Goal: Information Seeking & Learning: Learn about a topic

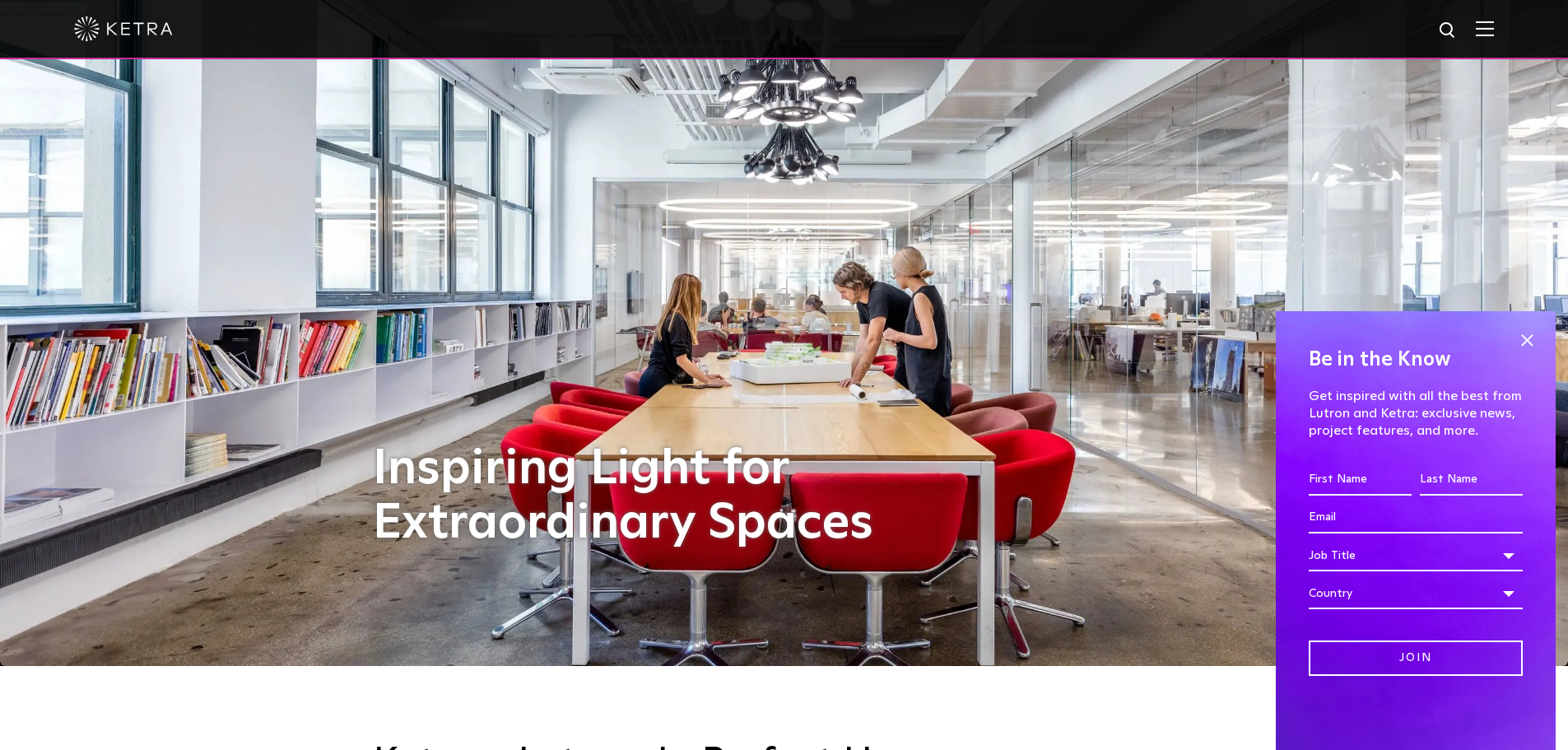
scroll to position [82, 0]
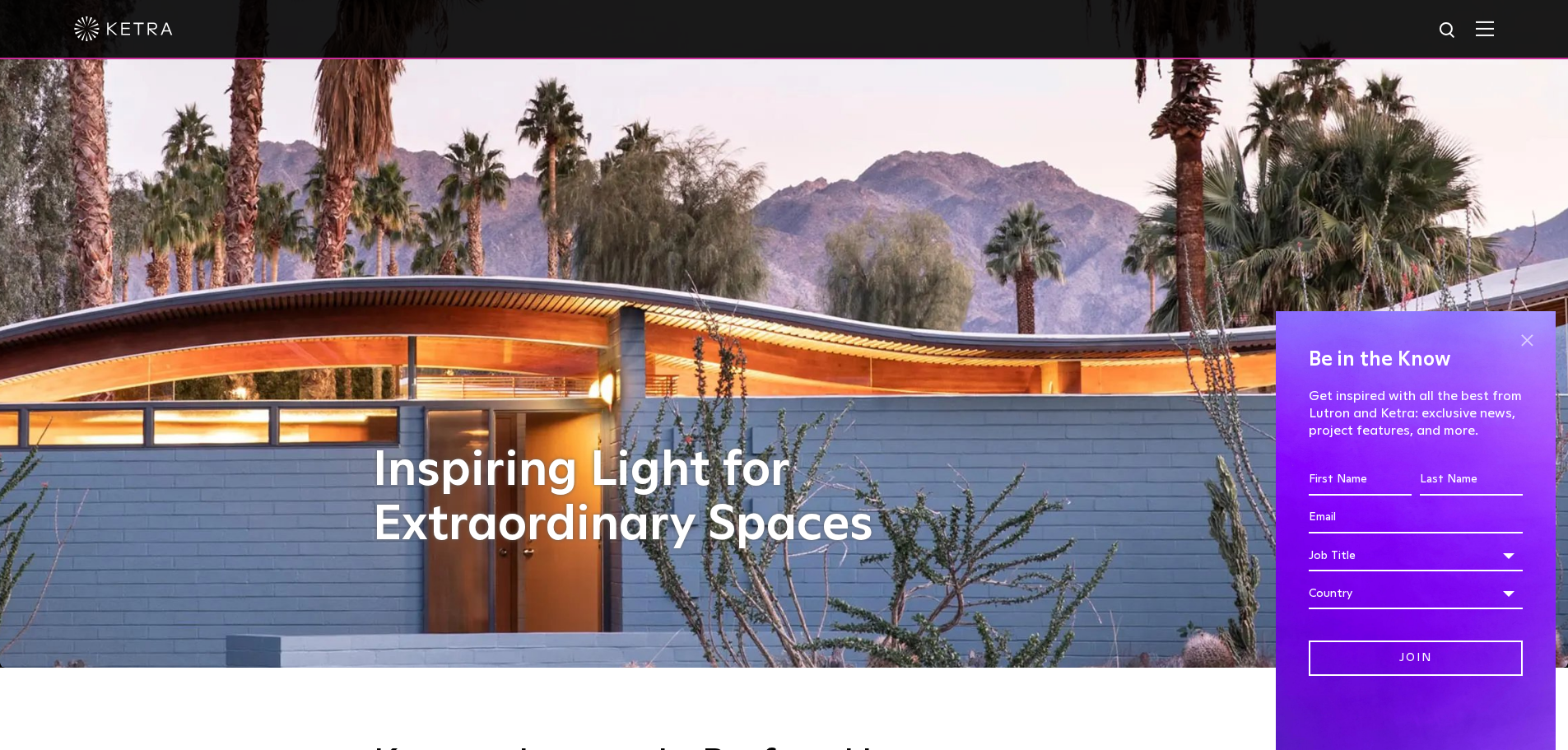
click at [1528, 340] on span at bounding box center [1527, 340] width 25 height 25
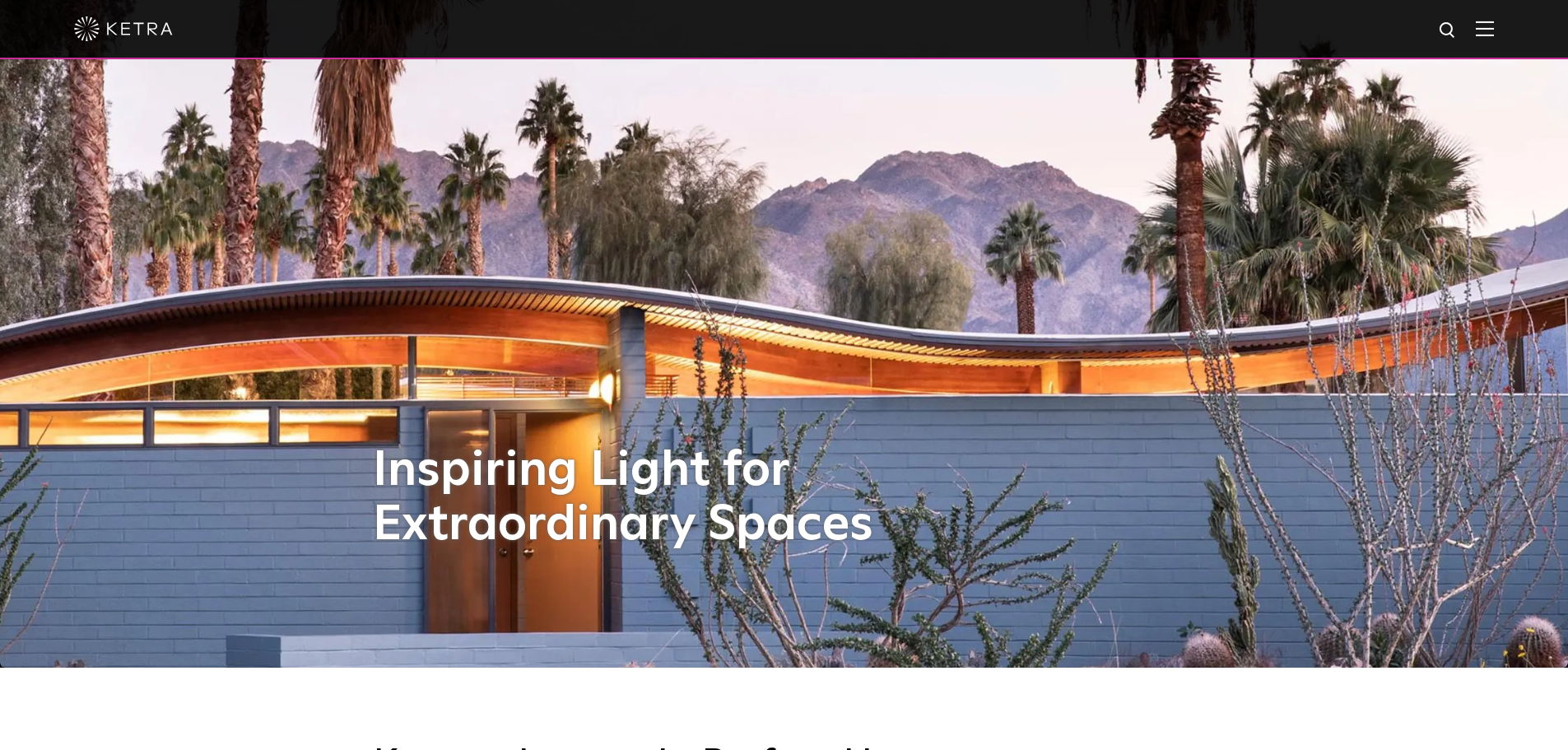
click at [1490, 32] on img at bounding box center [1485, 27] width 18 height 16
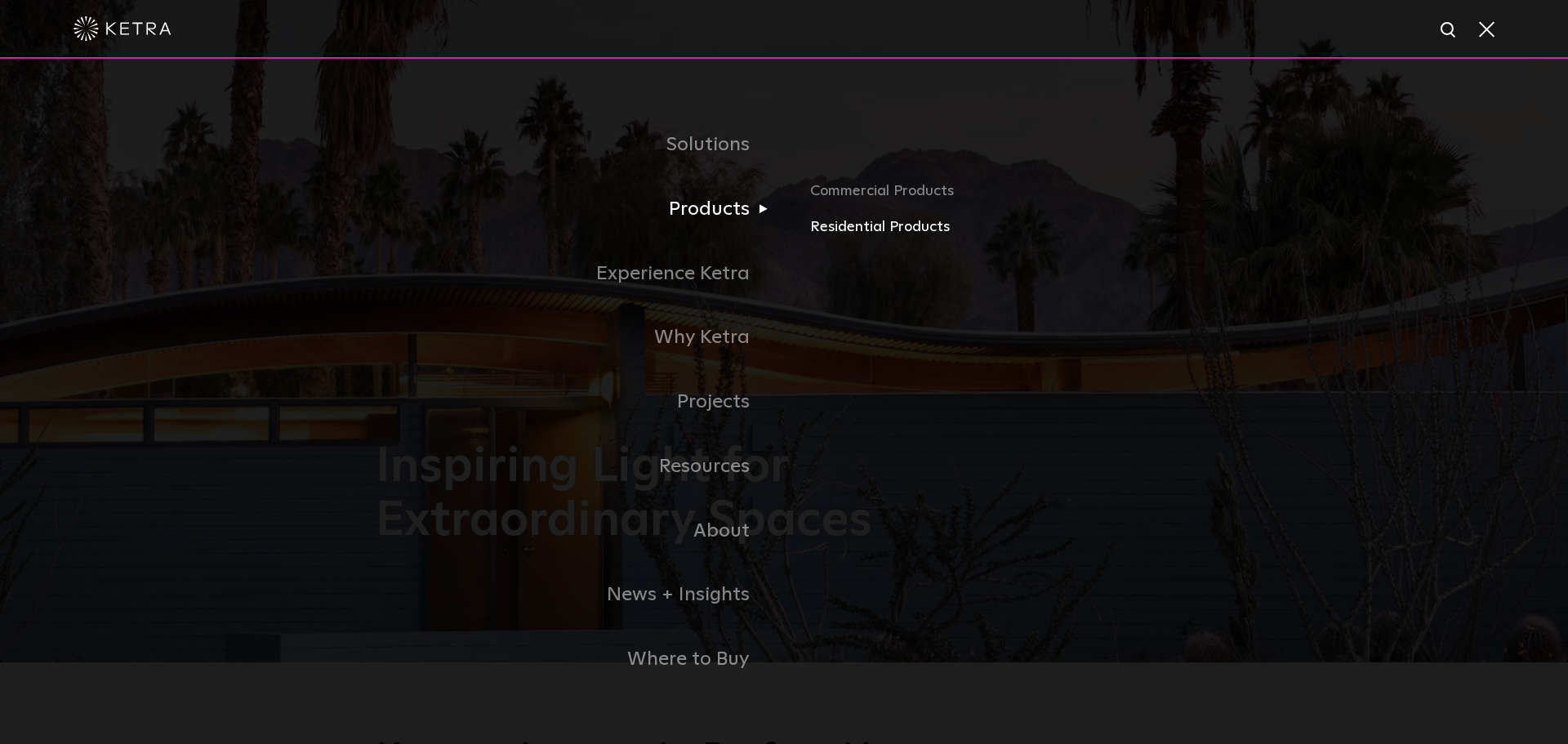
click at [821, 225] on link "Residential Products" at bounding box center [1001, 227] width 382 height 24
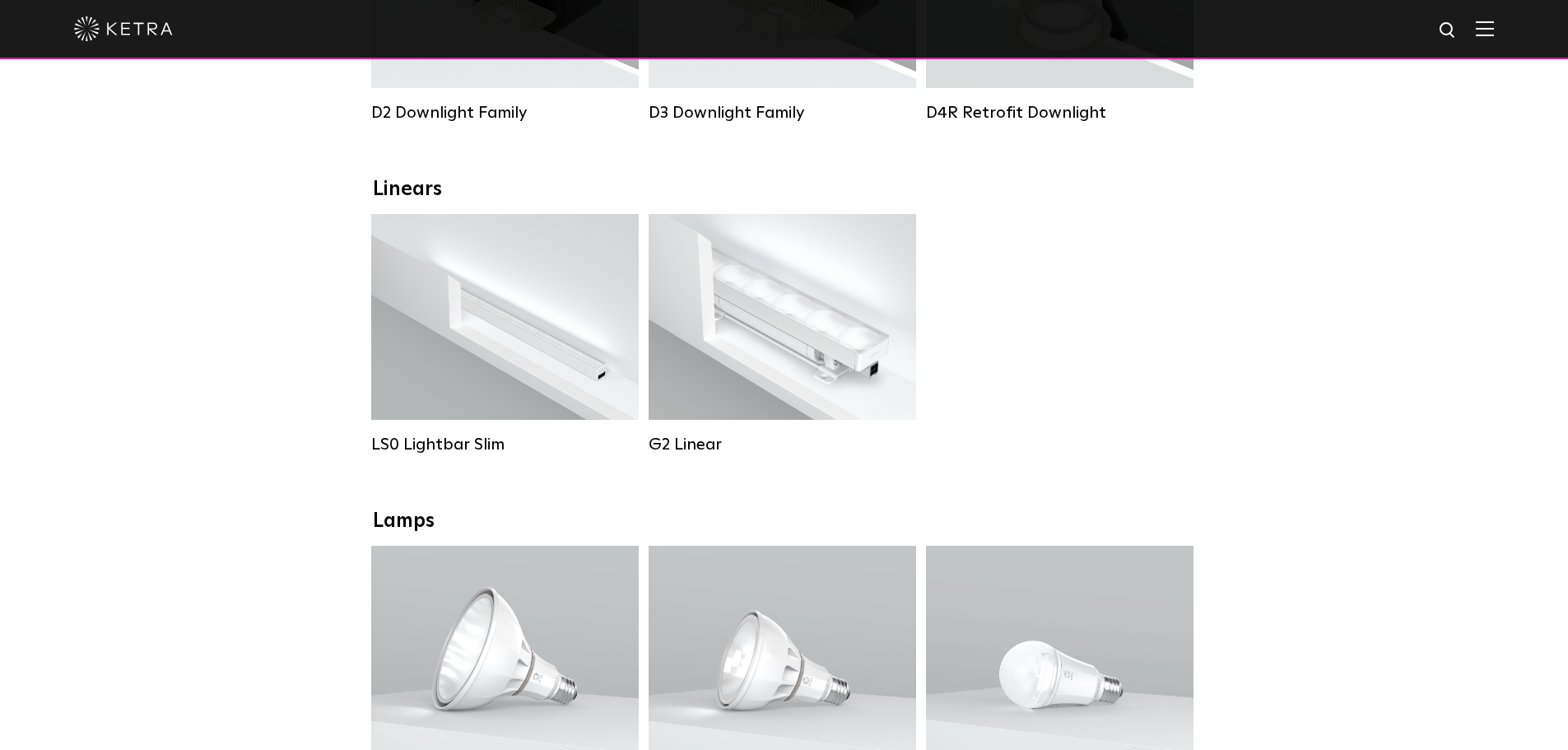
scroll to position [494, 0]
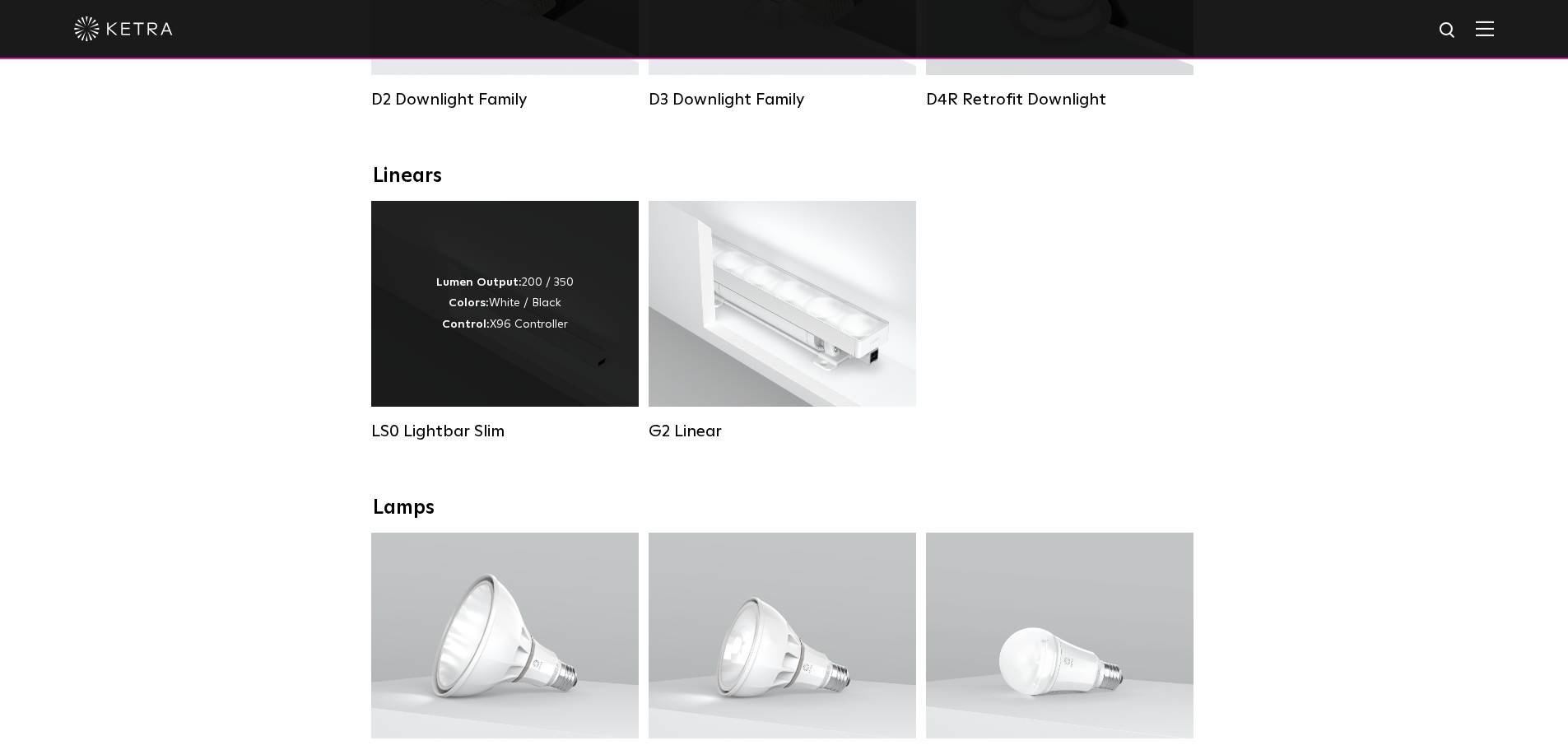
click at [557, 394] on div "Lumen Output: 200 / 350 Colors: White / Black Control: X96 Controller" at bounding box center [505, 303] width 267 height 206
